Goal: Information Seeking & Learning: Learn about a topic

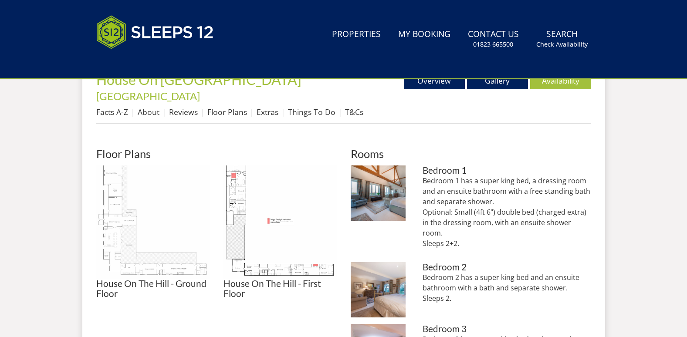
click at [135, 210] on img at bounding box center [152, 221] width 113 height 113
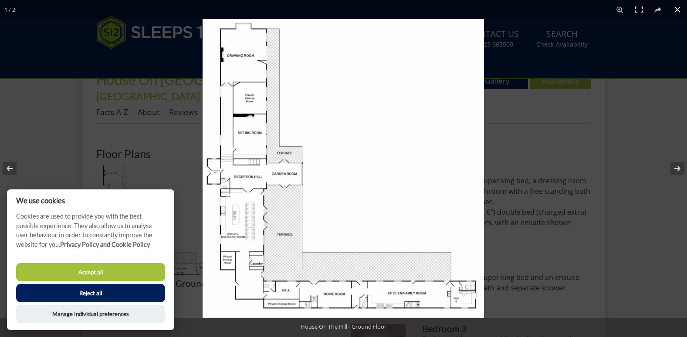
click at [162, 192] on div at bounding box center [343, 168] width 687 height 337
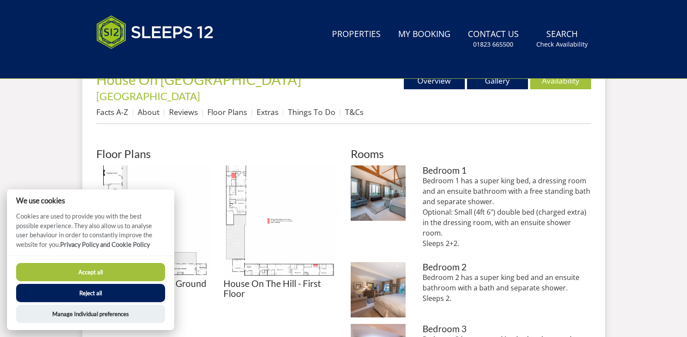
click at [516, 148] on h2 "Rooms" at bounding box center [471, 154] width 240 height 12
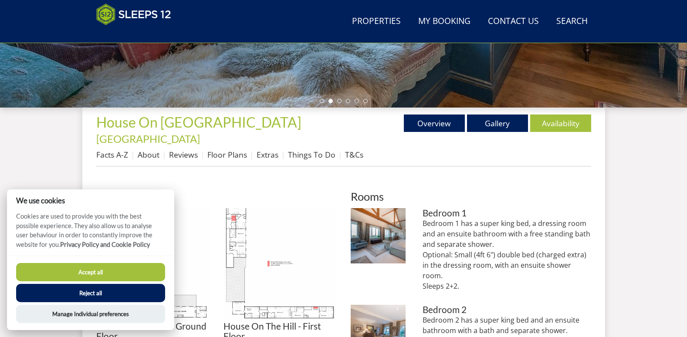
scroll to position [269, 0]
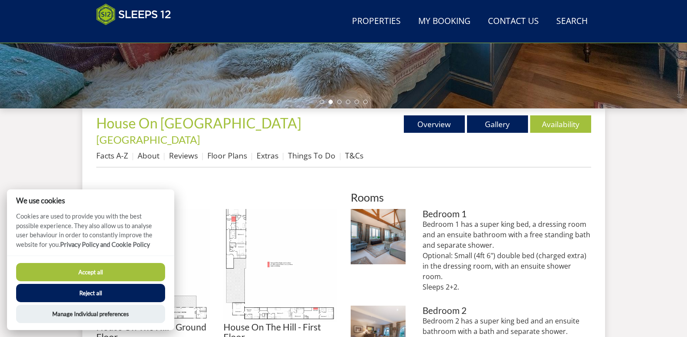
click at [95, 292] on button "Reject all" at bounding box center [90, 293] width 149 height 18
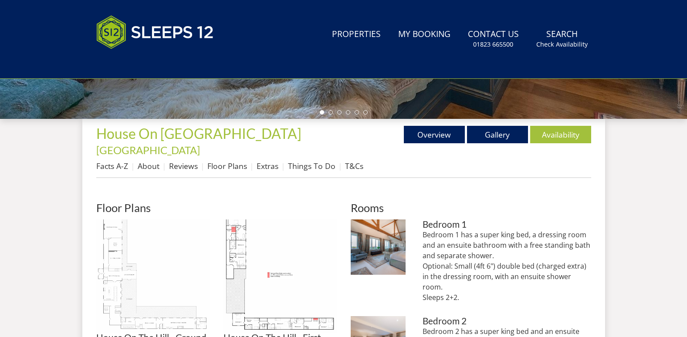
click at [140, 258] on img at bounding box center [152, 275] width 113 height 113
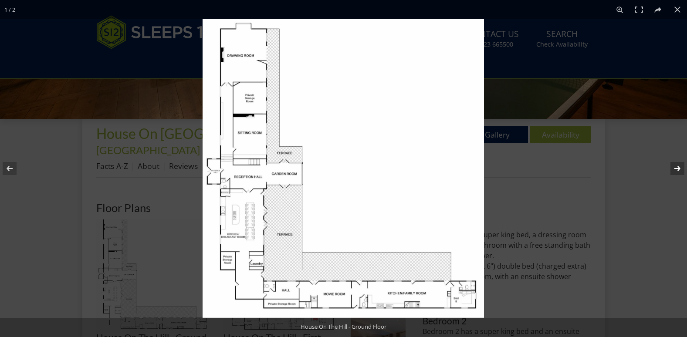
click at [678, 170] on button at bounding box center [671, 169] width 30 height 44
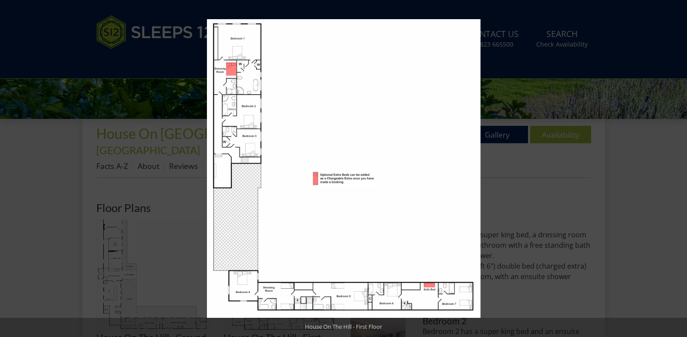
click at [678, 170] on button at bounding box center [671, 169] width 30 height 44
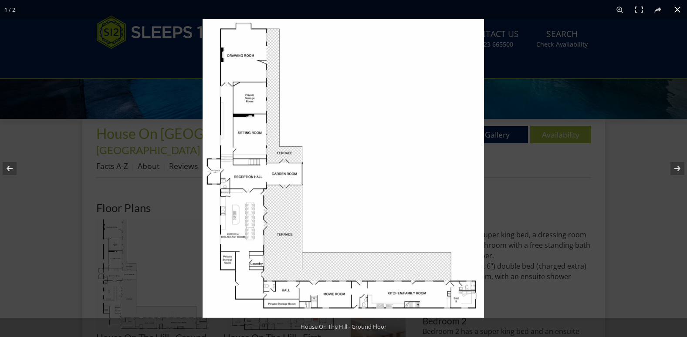
click at [681, 10] on button at bounding box center [677, 9] width 19 height 19
